Goal: Task Accomplishment & Management: Complete application form

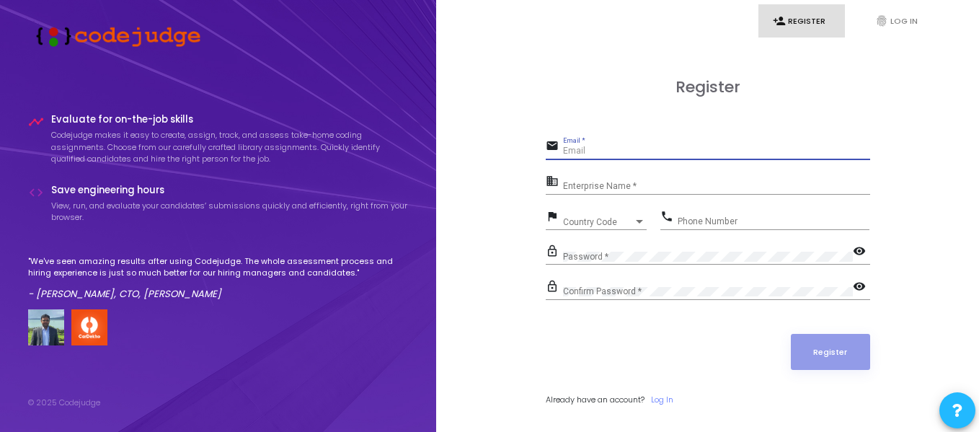
click at [609, 147] on input "Email *" at bounding box center [716, 151] width 307 height 10
type input "[EMAIL_ADDRESS][DOMAIN_NAME]"
click at [607, 186] on input "Enterprise Name *" at bounding box center [716, 187] width 307 height 10
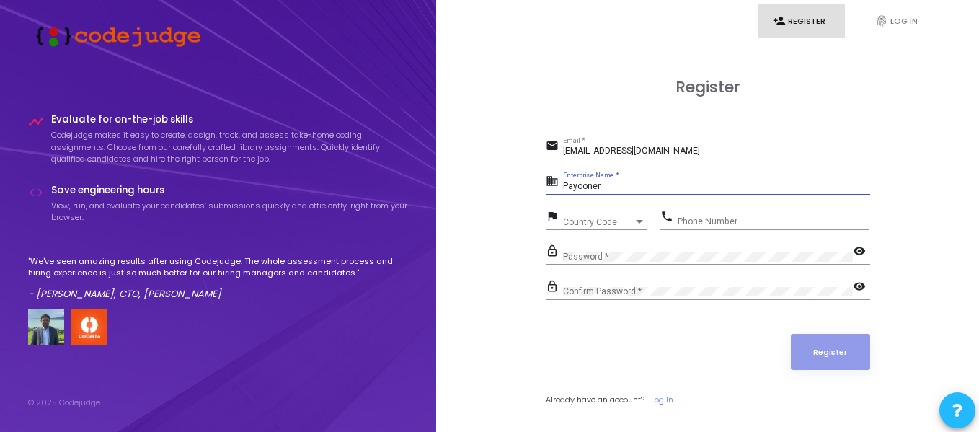
type input "Payooner"
click at [605, 219] on span "Country Code" at bounding box center [598, 222] width 71 height 9
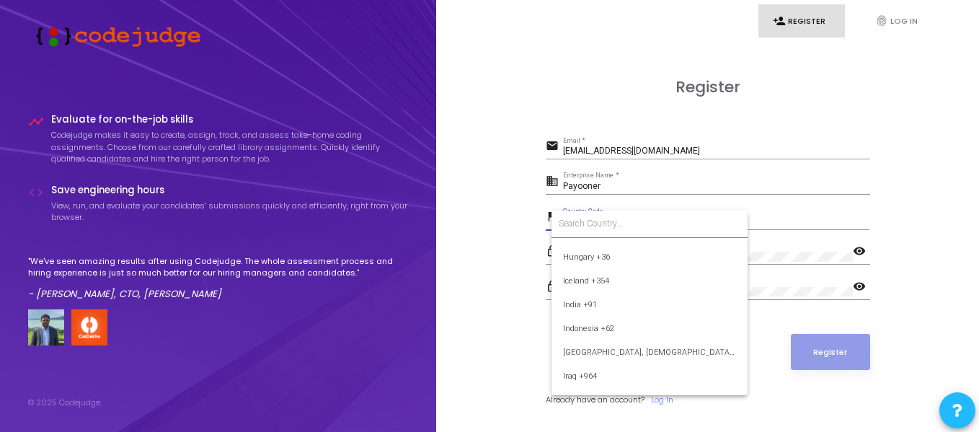
scroll to position [2233, 0]
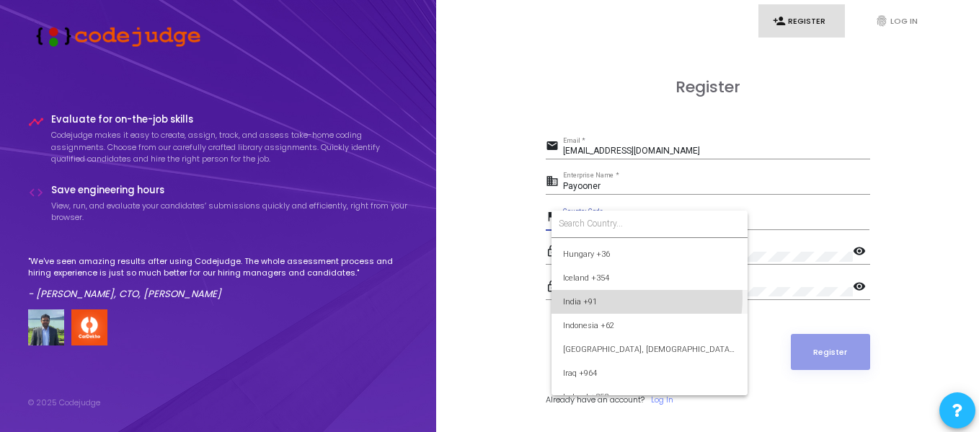
click at [601, 297] on span "India +91" at bounding box center [649, 302] width 173 height 24
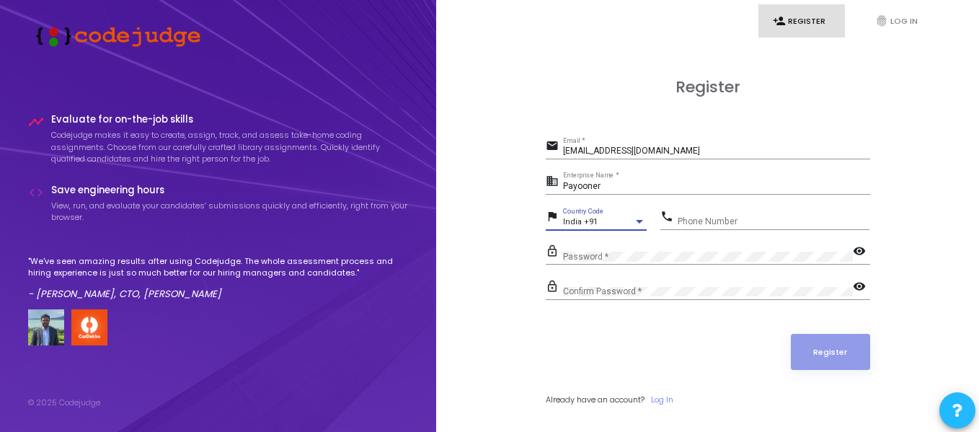
click at [701, 216] on div "Phone Number" at bounding box center [774, 218] width 192 height 22
type input "9212125272"
click at [857, 244] on mat-icon "visibility" at bounding box center [861, 252] width 17 height 17
click at [859, 244] on mat-icon "visibility_off" at bounding box center [861, 252] width 17 height 17
click at [703, 283] on div "Confirm Password *" at bounding box center [708, 289] width 290 height 22
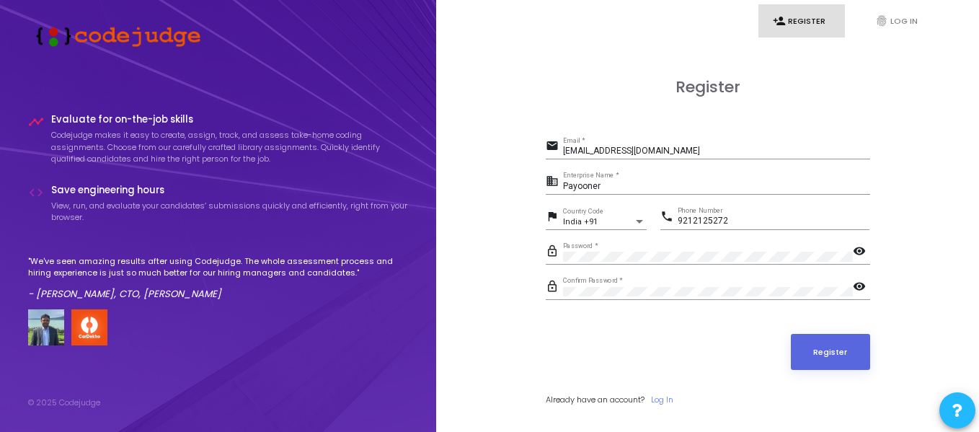
click at [861, 288] on mat-icon "visibility" at bounding box center [861, 287] width 17 height 17
click at [861, 288] on mat-icon "visibility_off" at bounding box center [861, 287] width 17 height 17
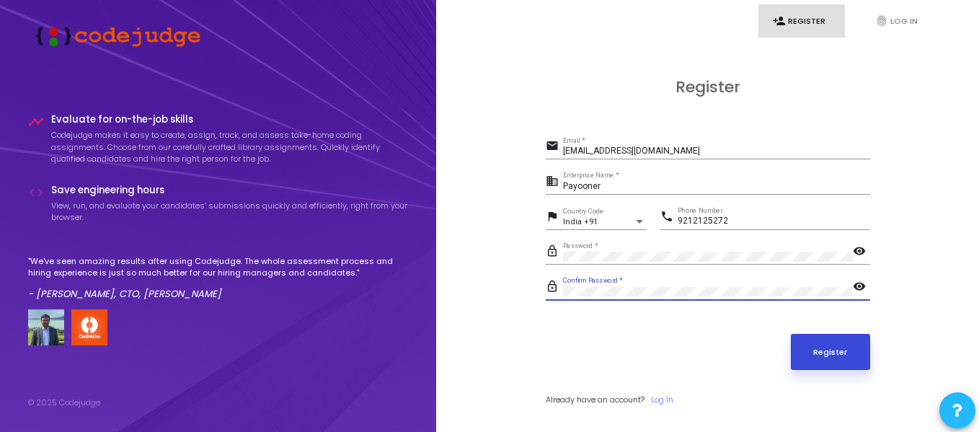
click at [839, 352] on button "Register" at bounding box center [830, 352] width 79 height 36
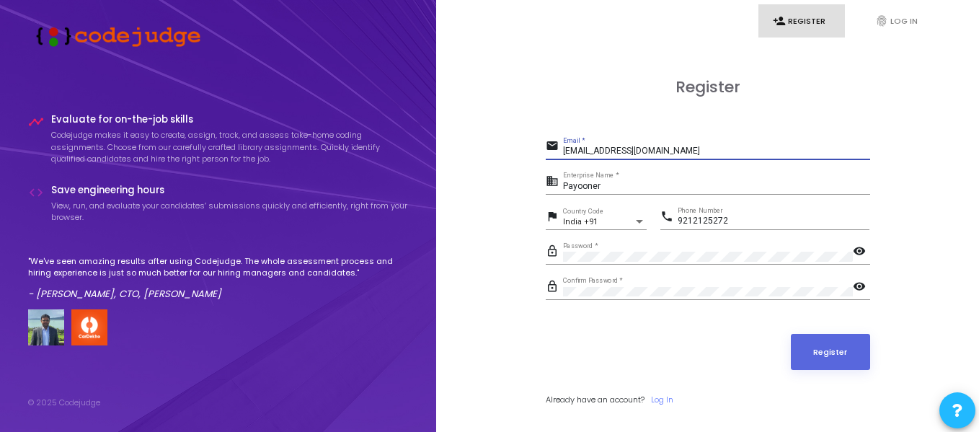
click at [595, 152] on input "[EMAIL_ADDRESS][DOMAIN_NAME]" at bounding box center [716, 151] width 307 height 10
drag, startPoint x: 595, startPoint y: 152, endPoint x: 559, endPoint y: 154, distance: 36.1
click at [559, 154] on div "email [EMAIL_ADDRESS][DOMAIN_NAME] Email *" at bounding box center [708, 147] width 325 height 23
click at [625, 152] on input "[EMAIL_ADDRESS][DOMAIN_NAME]" at bounding box center [716, 151] width 307 height 10
click at [597, 154] on input "[EMAIL_ADDRESS][DOMAIN_NAME]" at bounding box center [716, 151] width 307 height 10
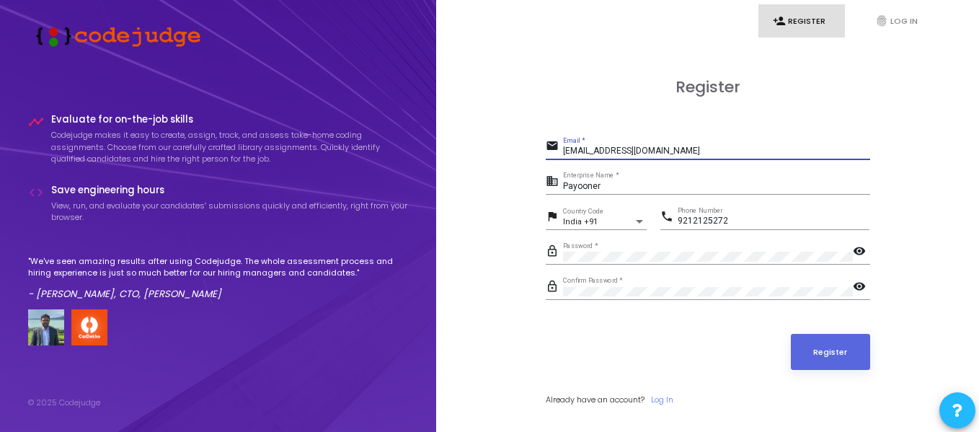
type input "[EMAIL_ADDRESS][DOMAIN_NAME]"
click at [855, 250] on mat-icon "visibility" at bounding box center [861, 252] width 17 height 17
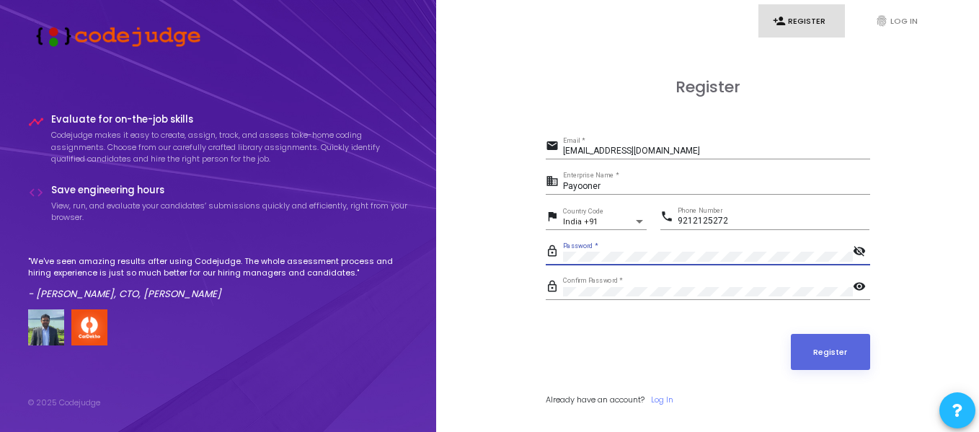
click at [855, 250] on mat-icon "visibility_off" at bounding box center [861, 252] width 17 height 17
click at [862, 286] on mat-icon "visibility" at bounding box center [861, 287] width 17 height 17
click at [862, 286] on mat-icon "visibility_off" at bounding box center [861, 287] width 17 height 17
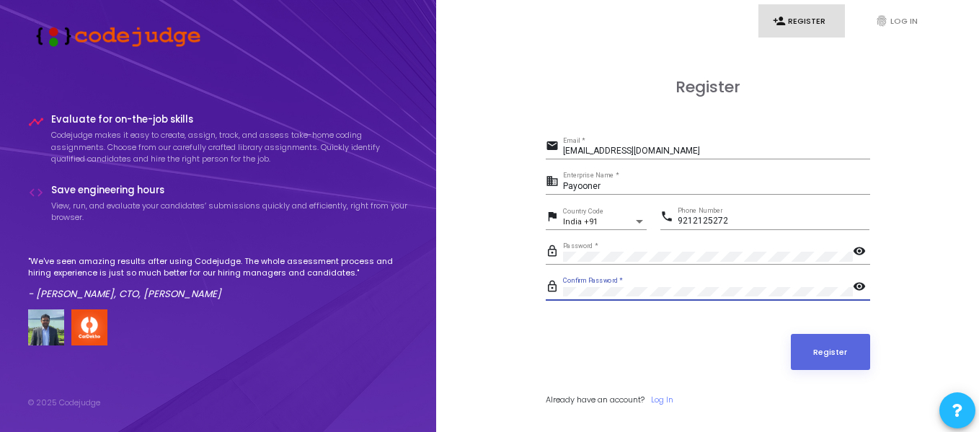
click at [729, 188] on input "Payooner" at bounding box center [716, 187] width 307 height 10
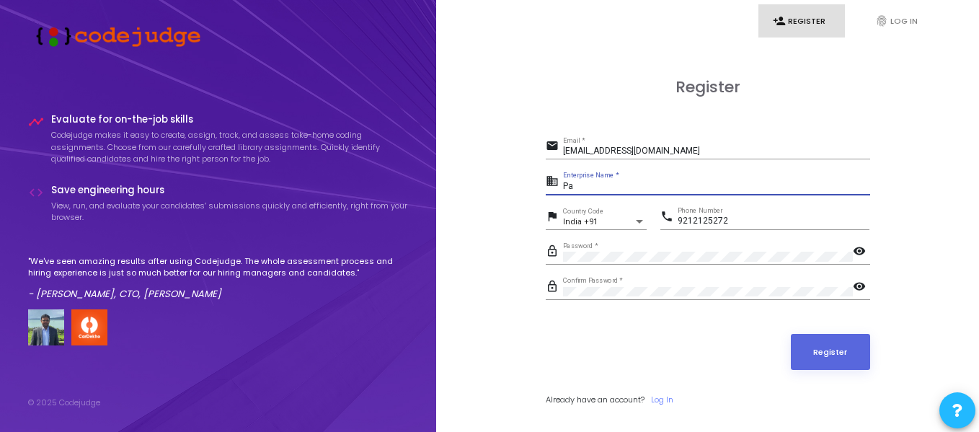
type input "P"
type input "N.A."
drag, startPoint x: 834, startPoint y: 365, endPoint x: 832, endPoint y: 356, distance: 9.1
click at [832, 356] on button "Register" at bounding box center [830, 352] width 79 height 36
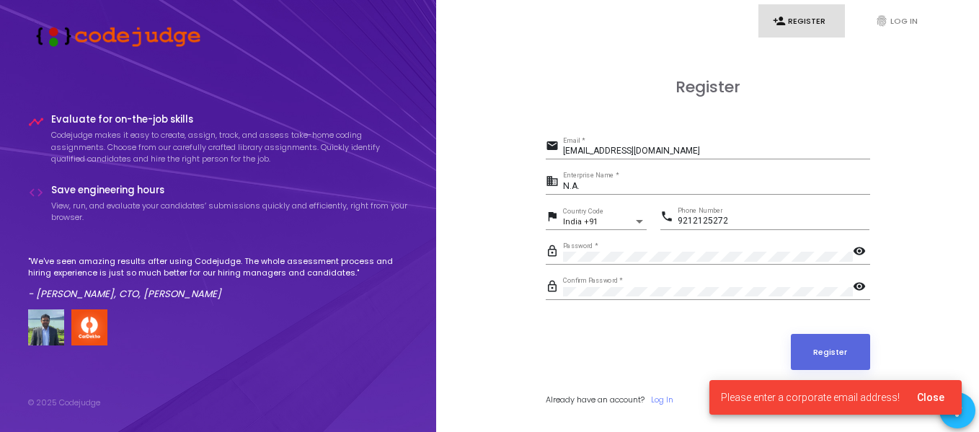
click at [831, 393] on span "Please enter a corporate email address!" at bounding box center [810, 397] width 179 height 14
click at [713, 340] on div "Register" at bounding box center [708, 352] width 325 height 36
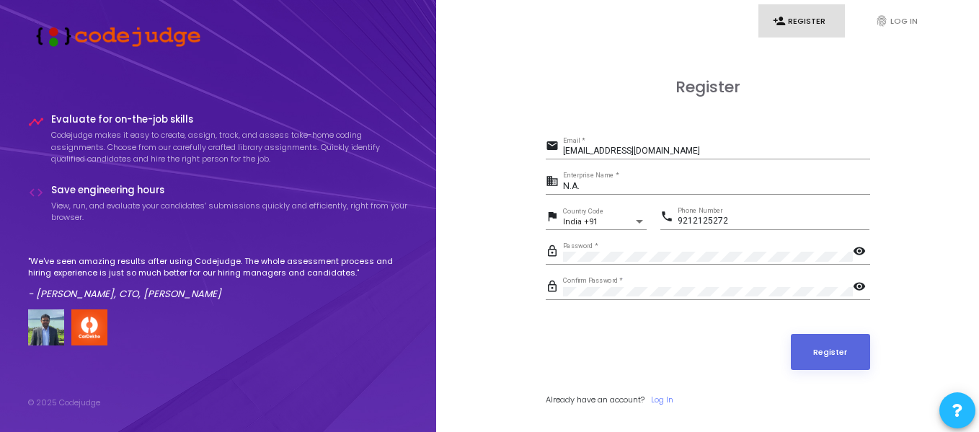
click at [640, 145] on div "[EMAIL_ADDRESS][DOMAIN_NAME] Email *" at bounding box center [716, 148] width 307 height 22
